Goal: Information Seeking & Learning: Learn about a topic

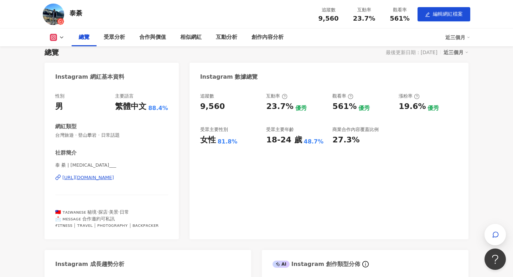
scroll to position [57, 0]
click at [267, 35] on div "創作內容分析" at bounding box center [268, 37] width 32 height 9
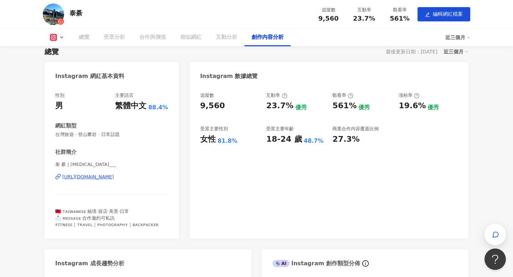
scroll to position [1727, 0]
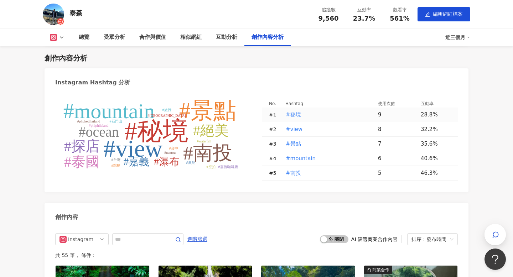
click at [291, 114] on span "#秘境" at bounding box center [293, 115] width 15 height 8
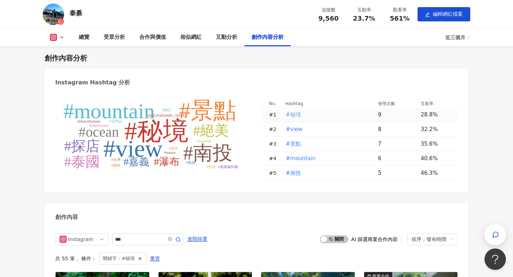
type input "***"
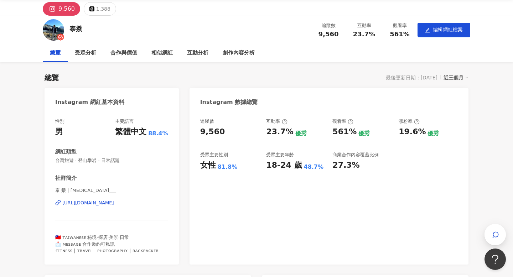
scroll to position [30, 0]
